Goal: Task Accomplishment & Management: Complete application form

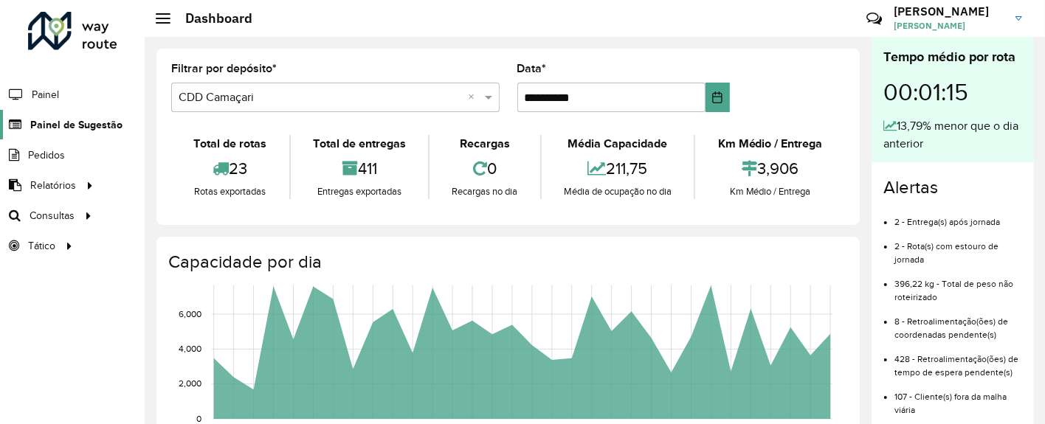
click at [105, 121] on span "Painel de Sugestão" at bounding box center [76, 125] width 92 height 16
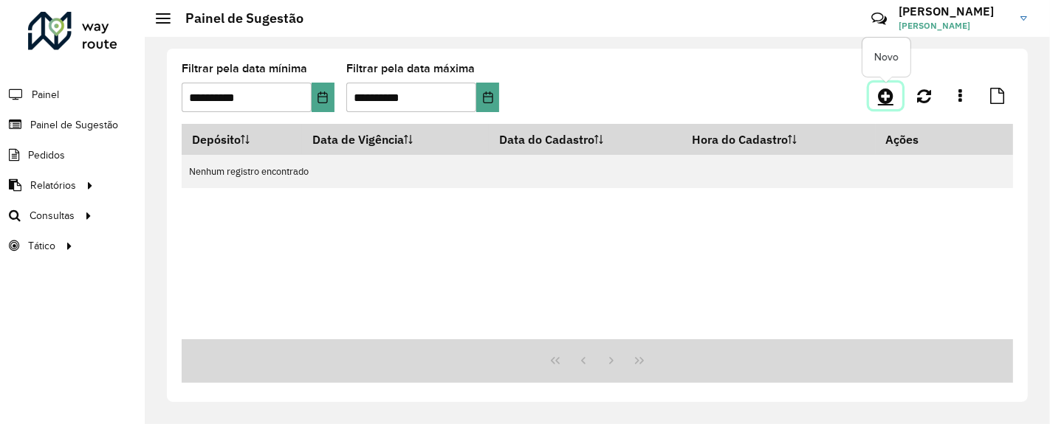
click at [878, 91] on icon at bounding box center [886, 96] width 16 height 18
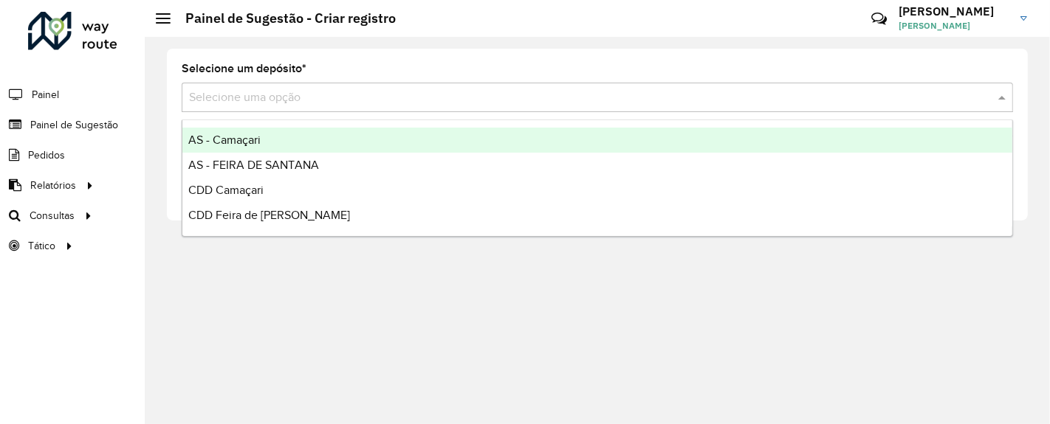
click at [373, 96] on input "text" at bounding box center [582, 98] width 787 height 18
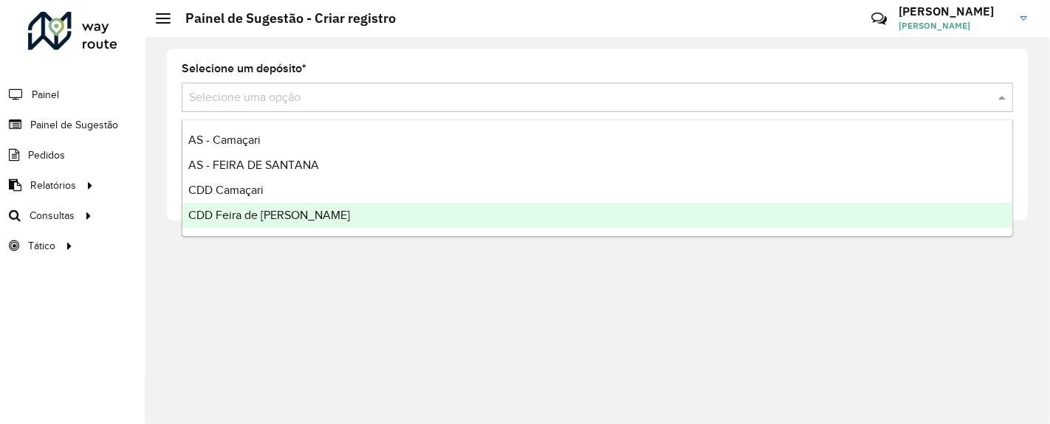
click at [300, 214] on span "CDD Feira de [PERSON_NAME]" at bounding box center [269, 215] width 162 height 13
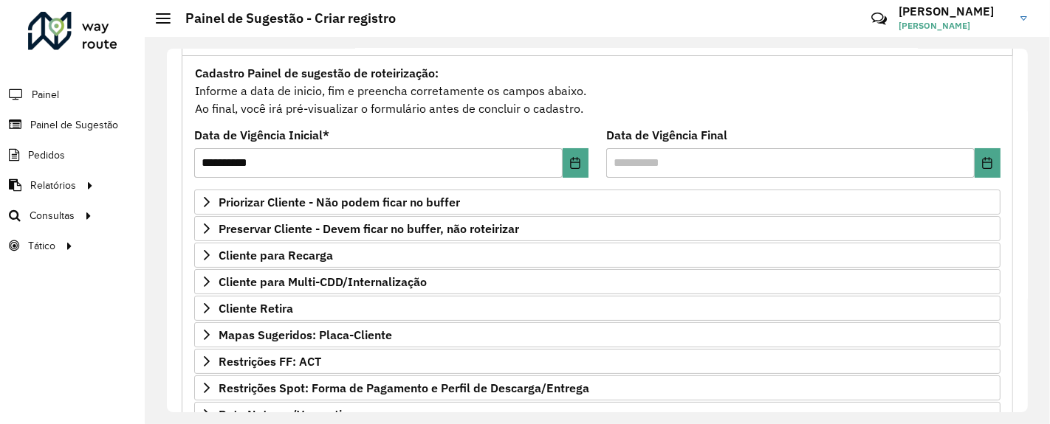
scroll to position [127, 0]
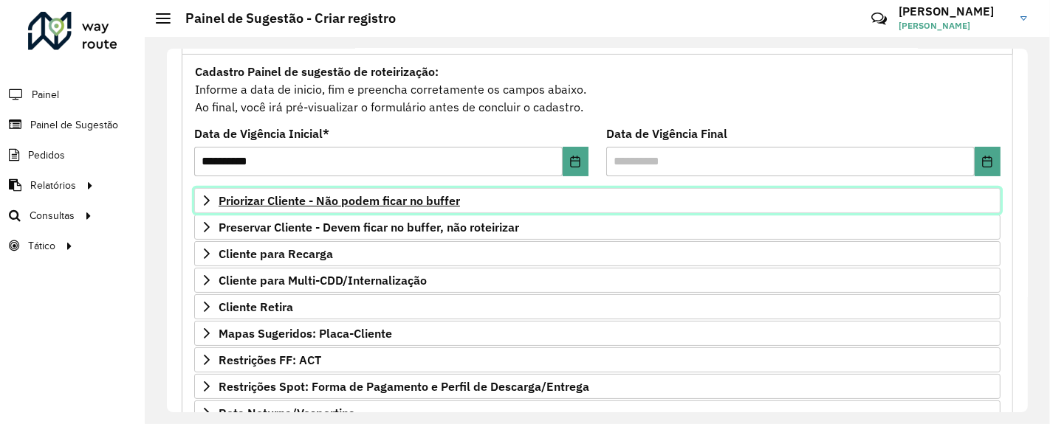
click at [452, 207] on link "Priorizar Cliente - Não podem ficar no buffer" at bounding box center [597, 200] width 806 height 25
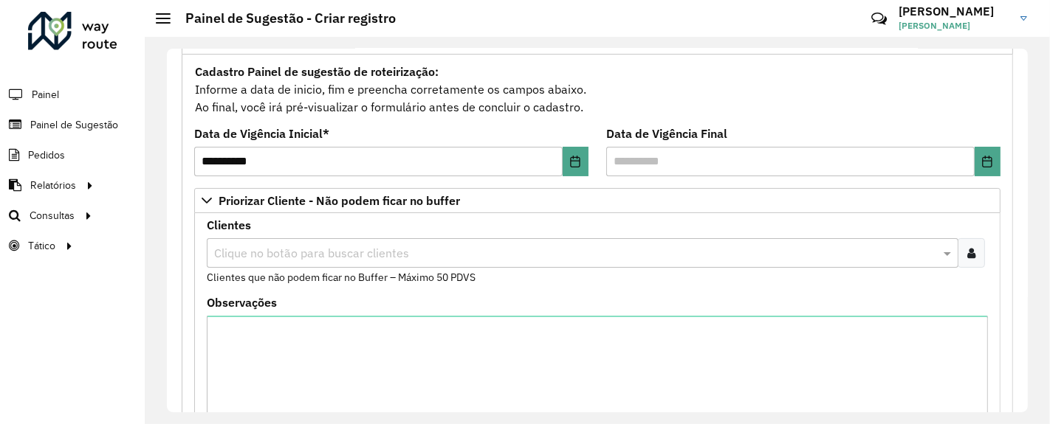
click at [968, 261] on div at bounding box center [970, 253] width 27 height 30
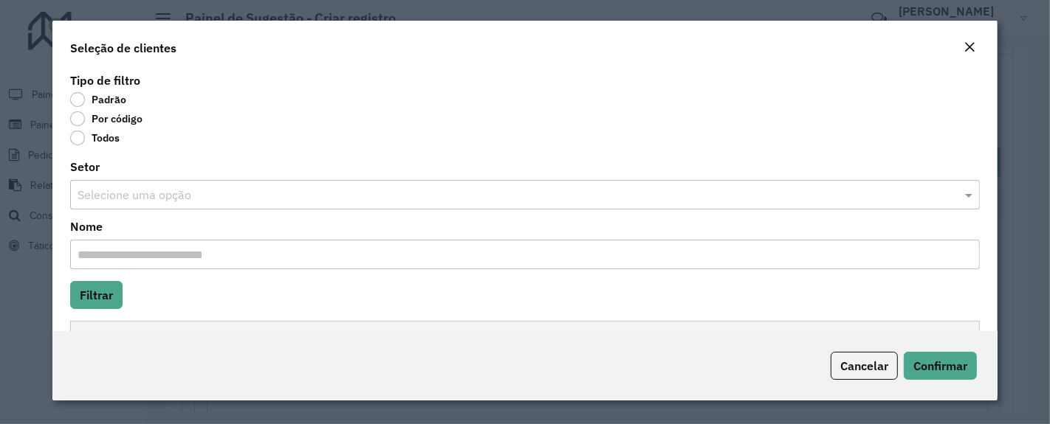
click at [83, 117] on label "Por código" at bounding box center [106, 118] width 72 height 15
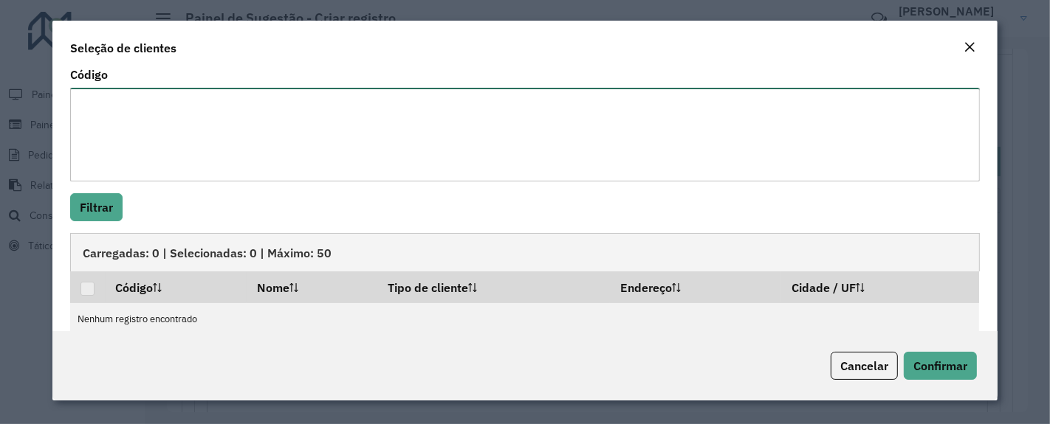
click at [129, 134] on textarea "Código" at bounding box center [524, 135] width 909 height 94
paste textarea "******** ******** ******** ******** ******** ******** ******** ******** *******…"
type textarea "******** ******** ******** ******** ******** ******** ******** ******** *******…"
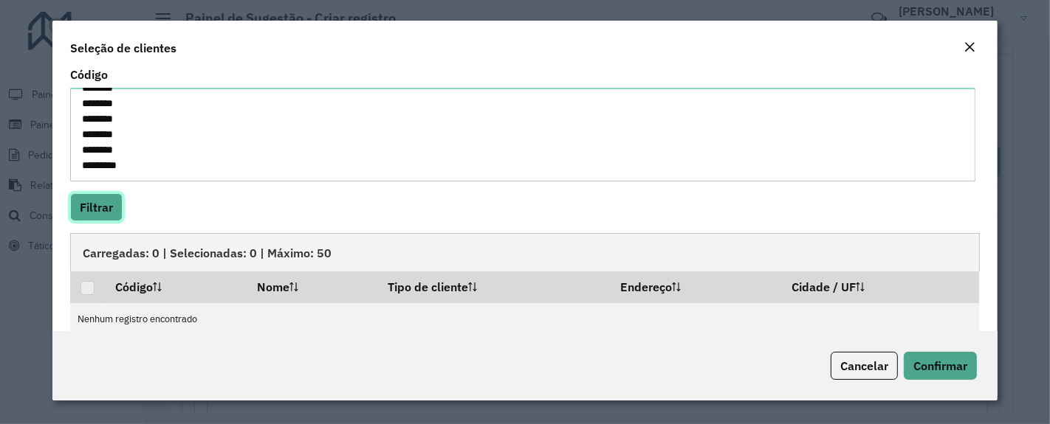
click at [109, 202] on button "Filtrar" at bounding box center [96, 207] width 52 height 28
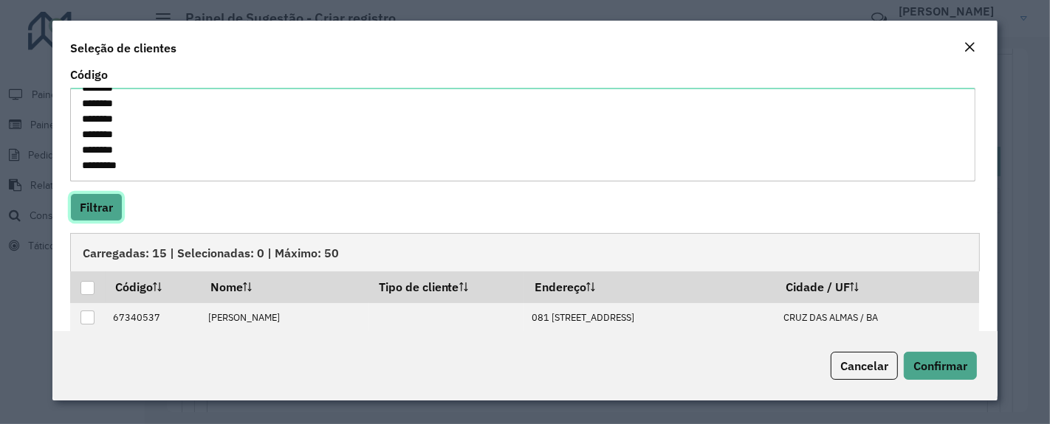
scroll to position [196, 0]
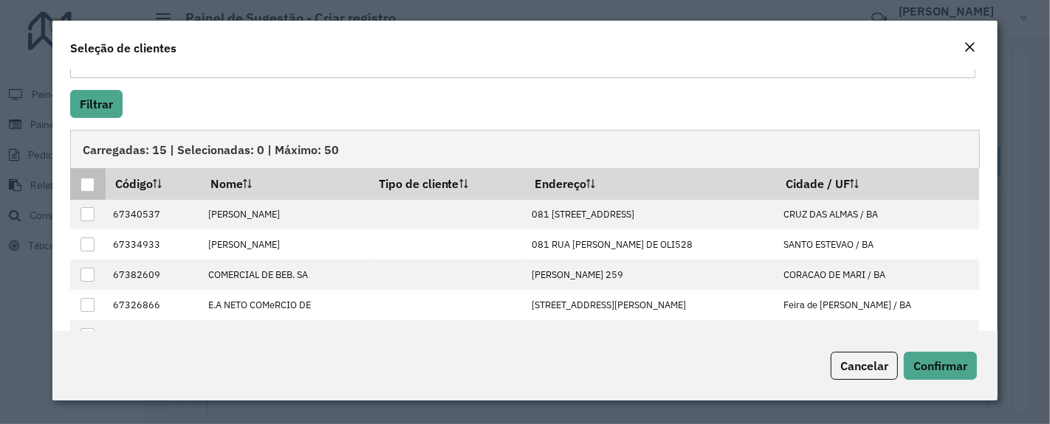
click at [90, 182] on div at bounding box center [87, 185] width 14 height 14
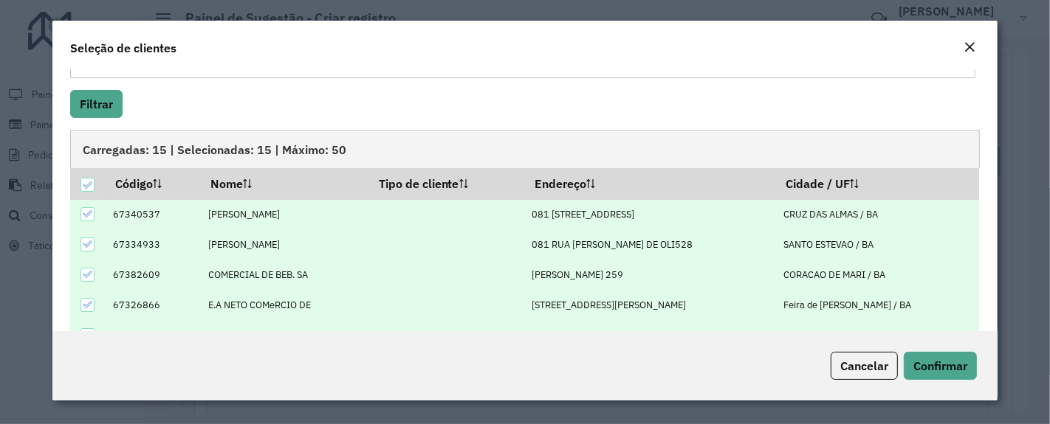
scroll to position [277, 0]
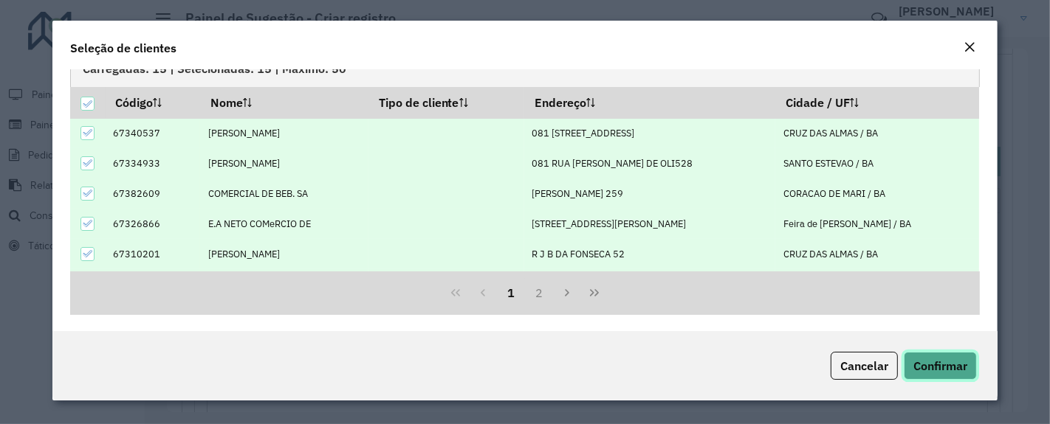
click at [946, 357] on button "Confirmar" at bounding box center [940, 366] width 73 height 28
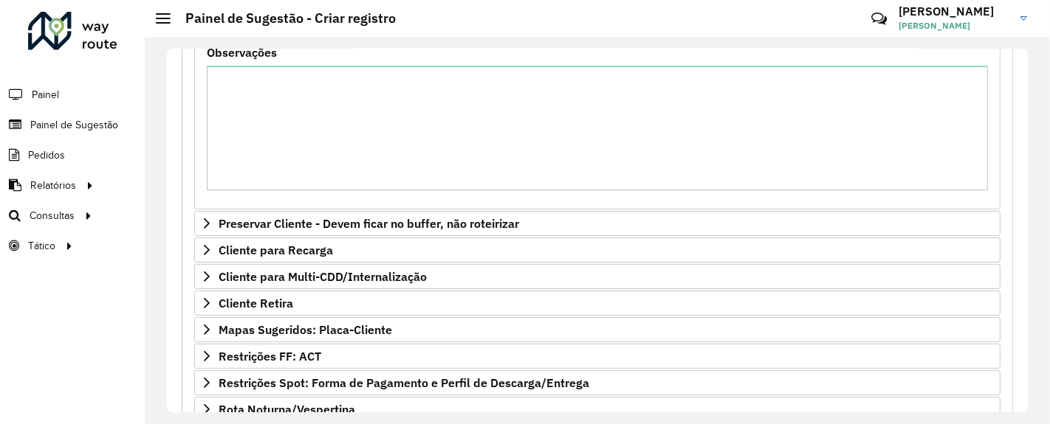
scroll to position [551, 0]
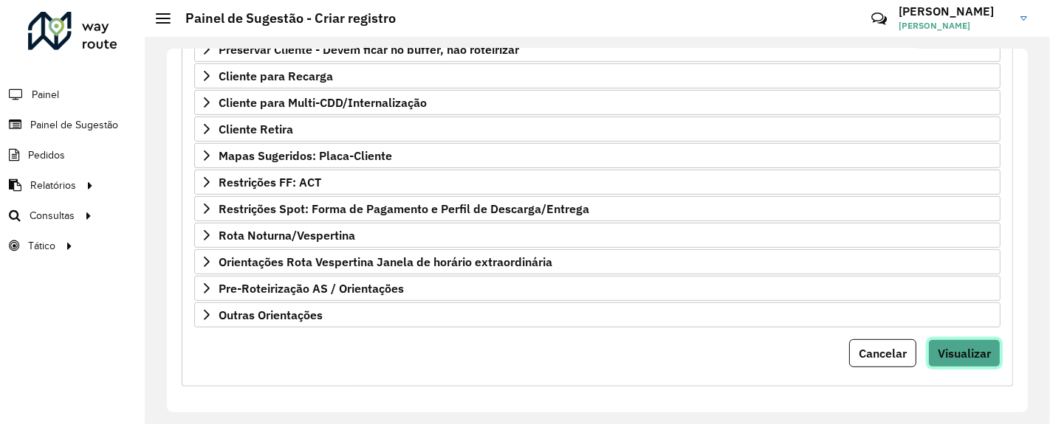
click at [955, 351] on span "Visualizar" at bounding box center [963, 353] width 53 height 15
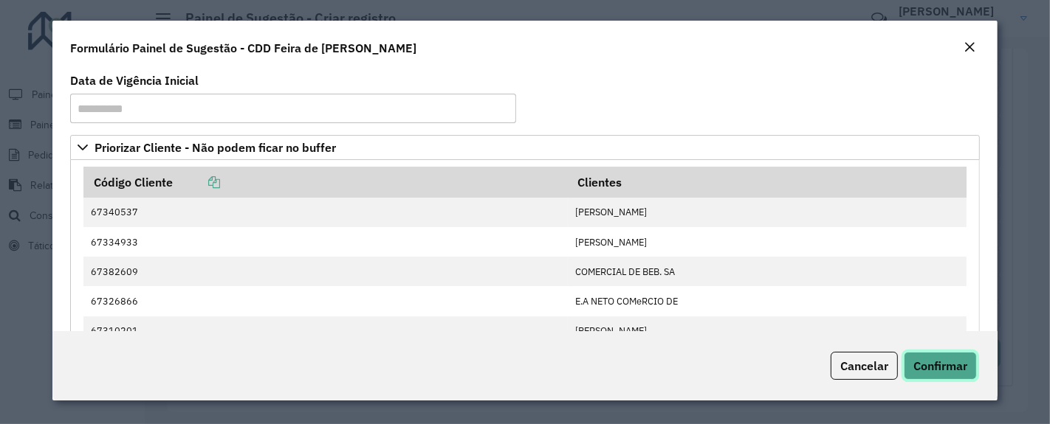
click at [938, 359] on span "Confirmar" at bounding box center [940, 366] width 54 height 15
